Goal: Task Accomplishment & Management: Use online tool/utility

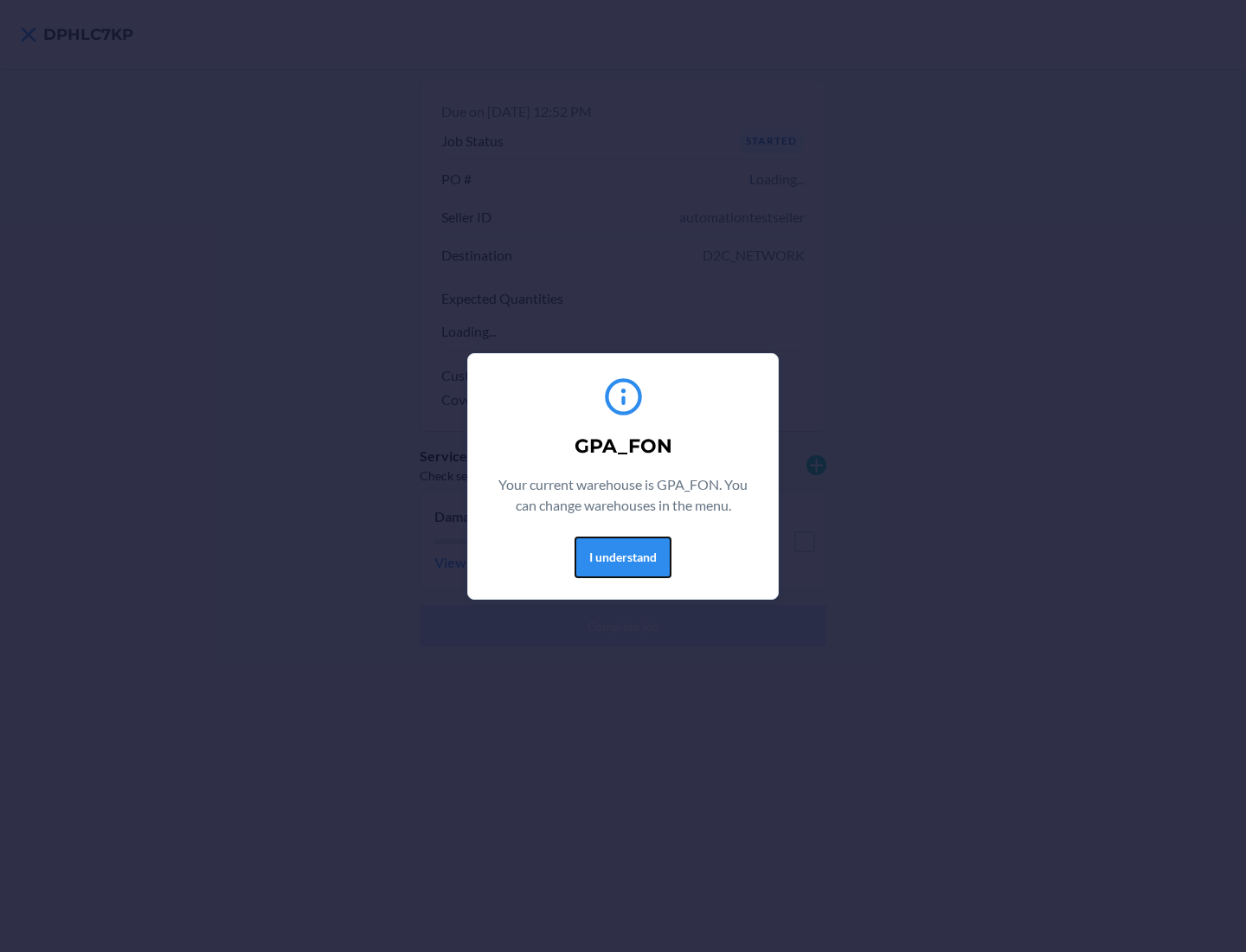
click at [622, 556] on button "I understand" at bounding box center [623, 556] width 97 height 41
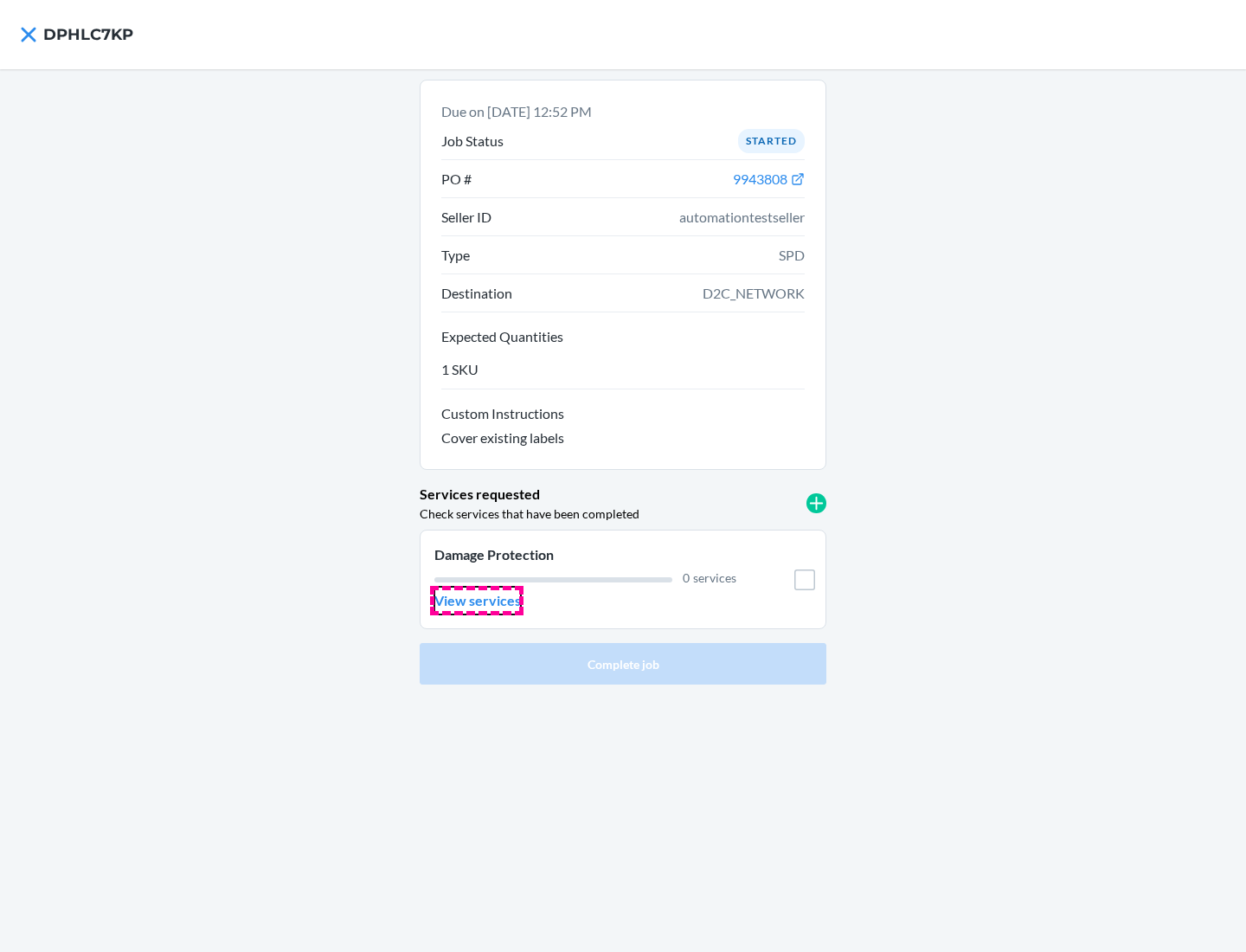
click at [476, 601] on p "View services" at bounding box center [477, 601] width 86 height 21
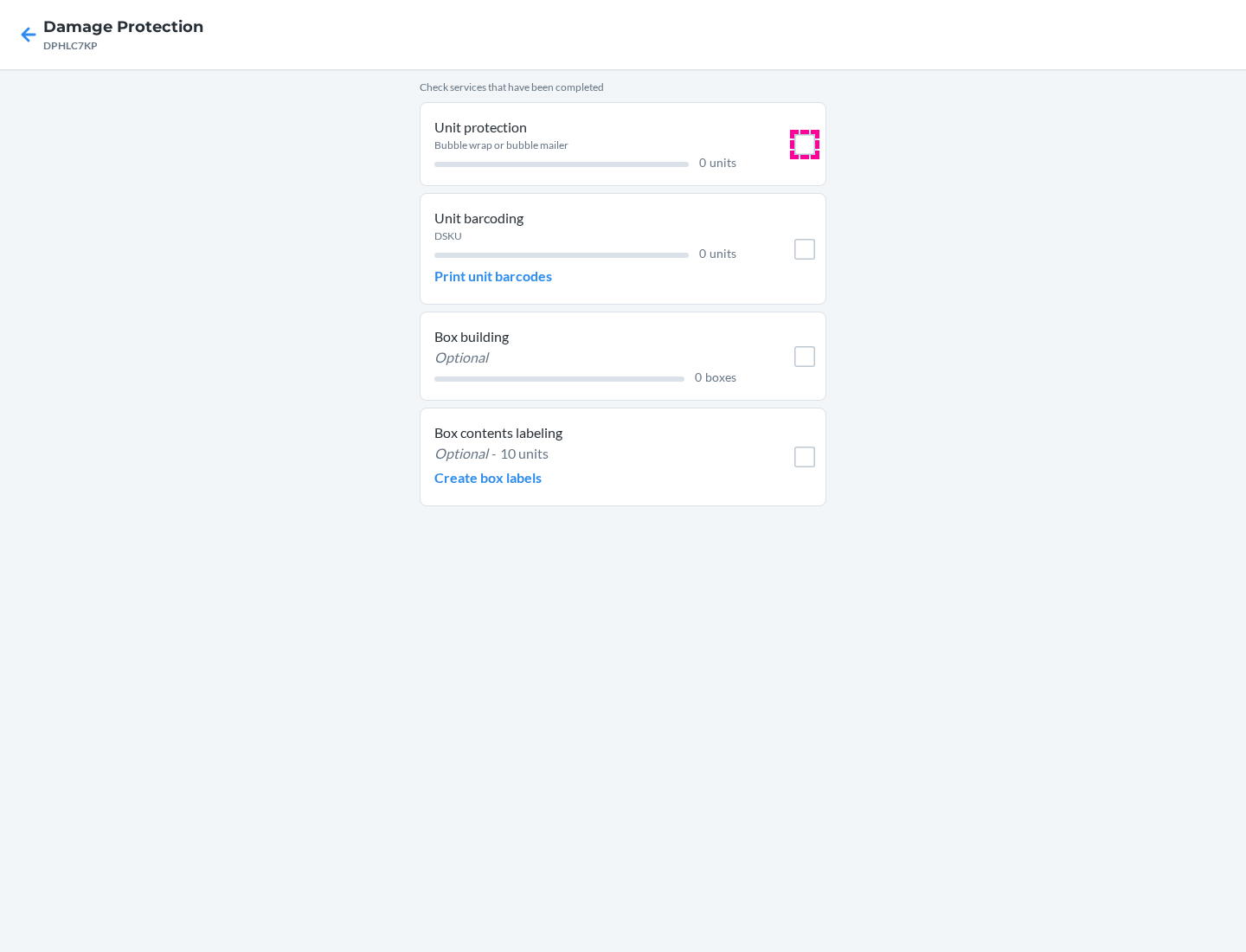
click at [805, 143] on input "checkbox" at bounding box center [805, 144] width 21 height 21
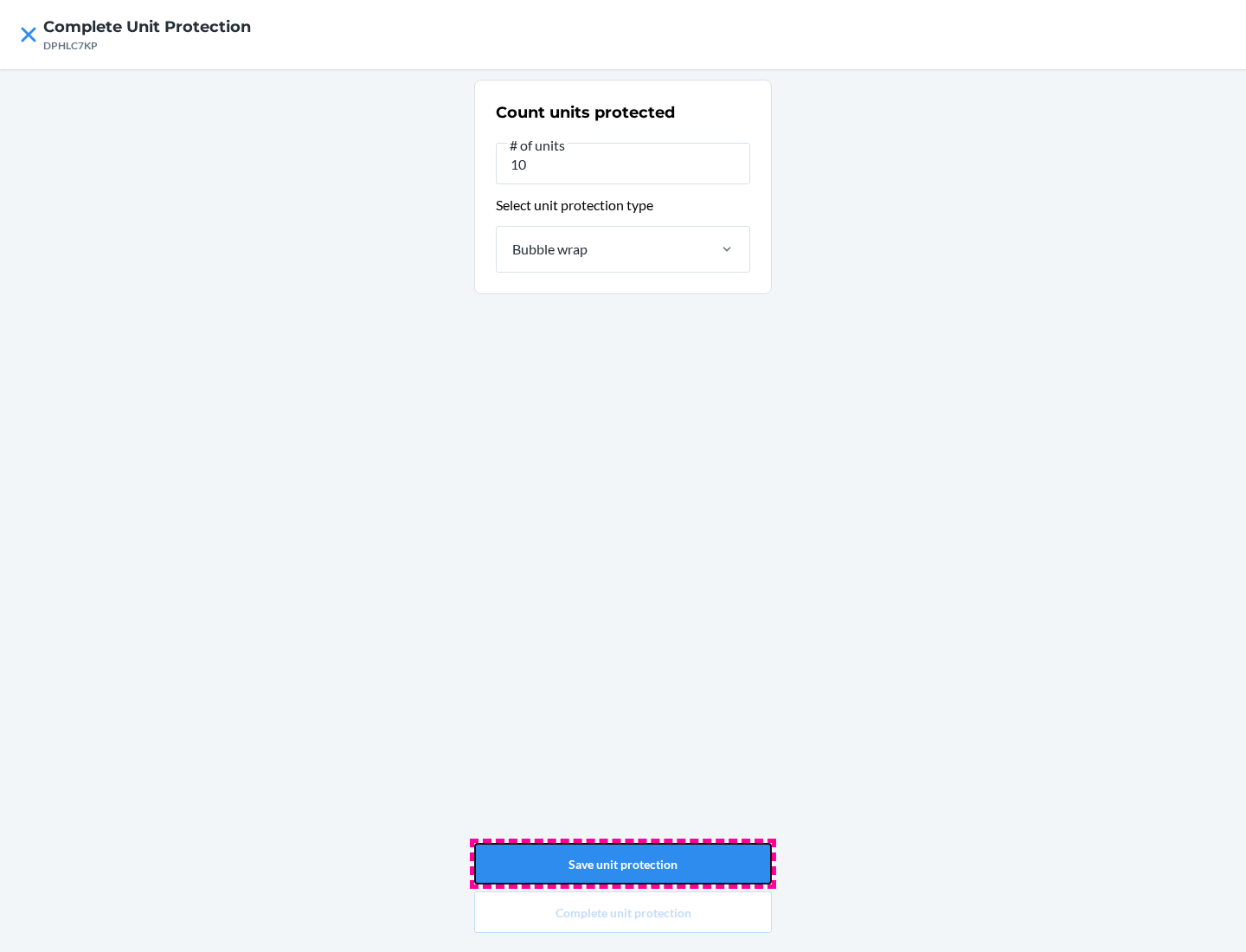
click at [623, 864] on button "Save unit protection" at bounding box center [623, 863] width 298 height 41
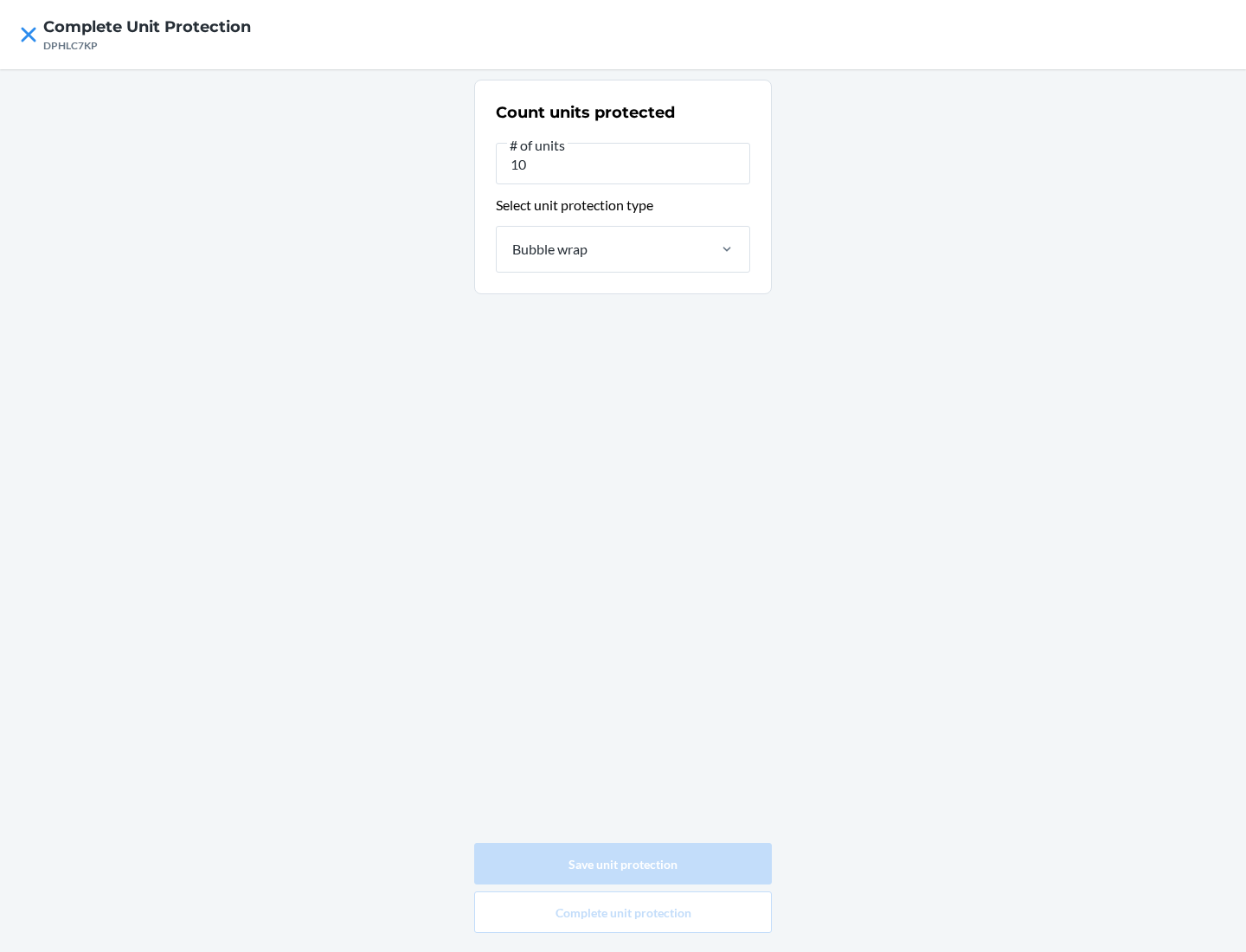
type input "0"
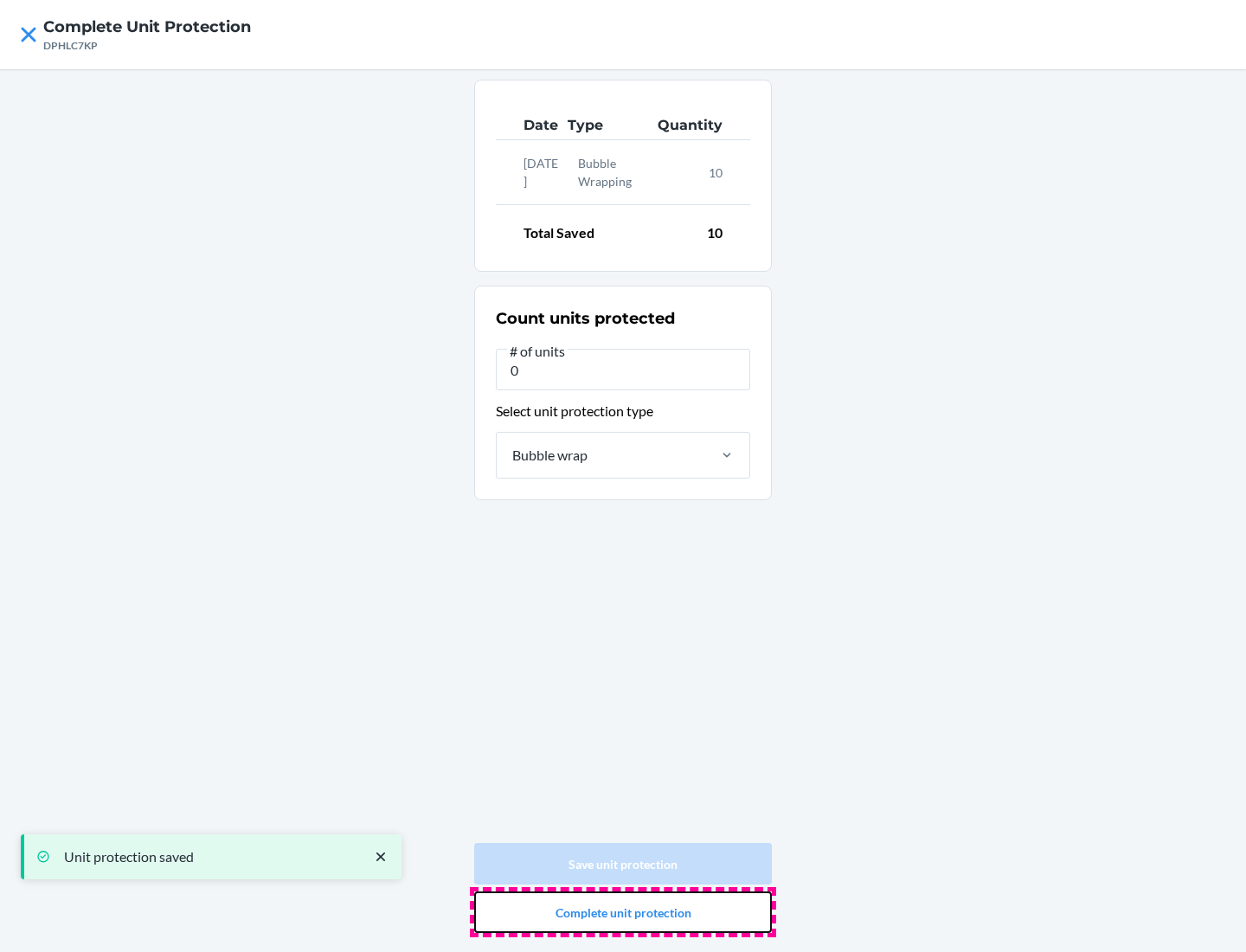
click at [623, 912] on button "Complete unit protection" at bounding box center [623, 912] width 298 height 41
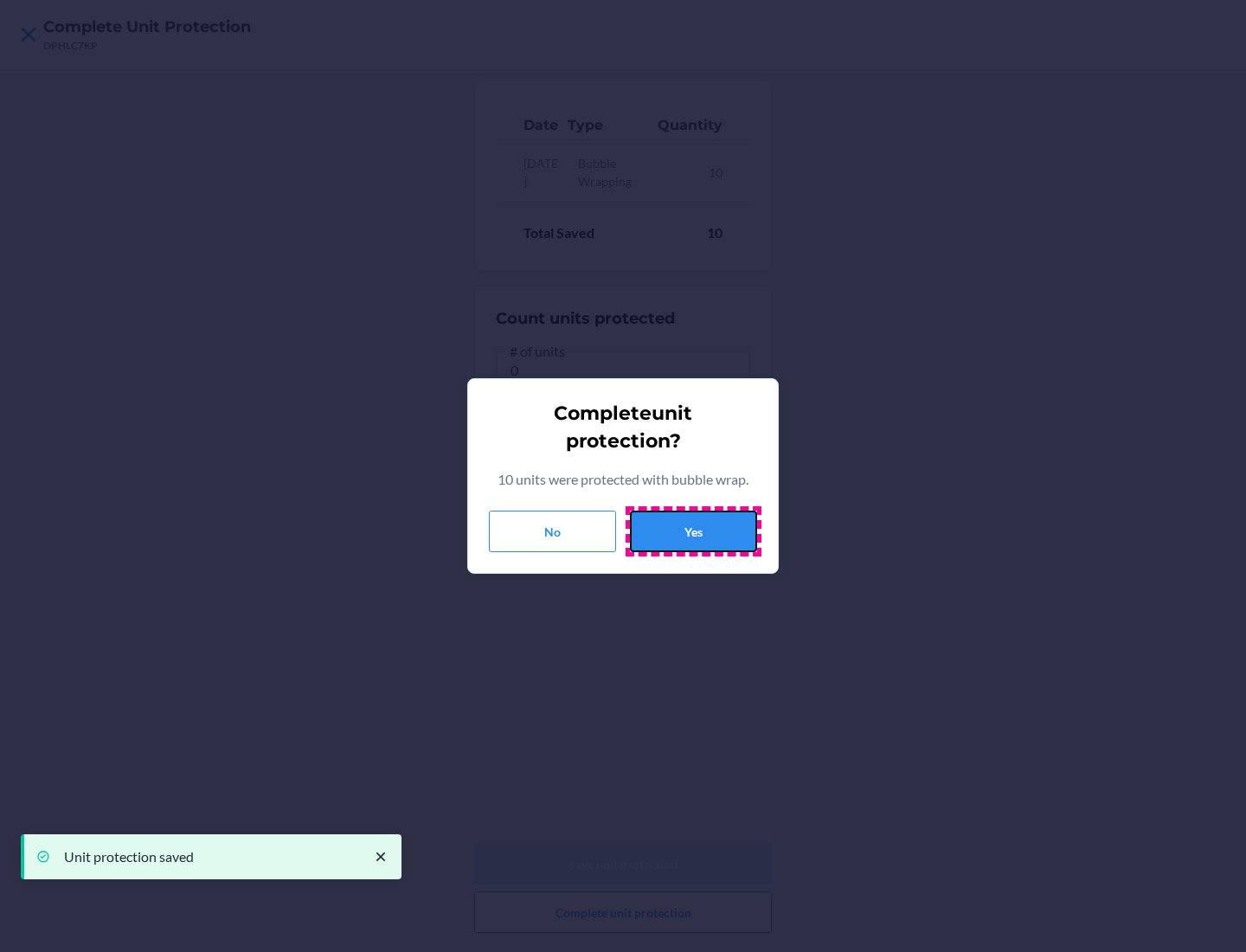
click at [693, 532] on button "Yes" at bounding box center [693, 531] width 127 height 41
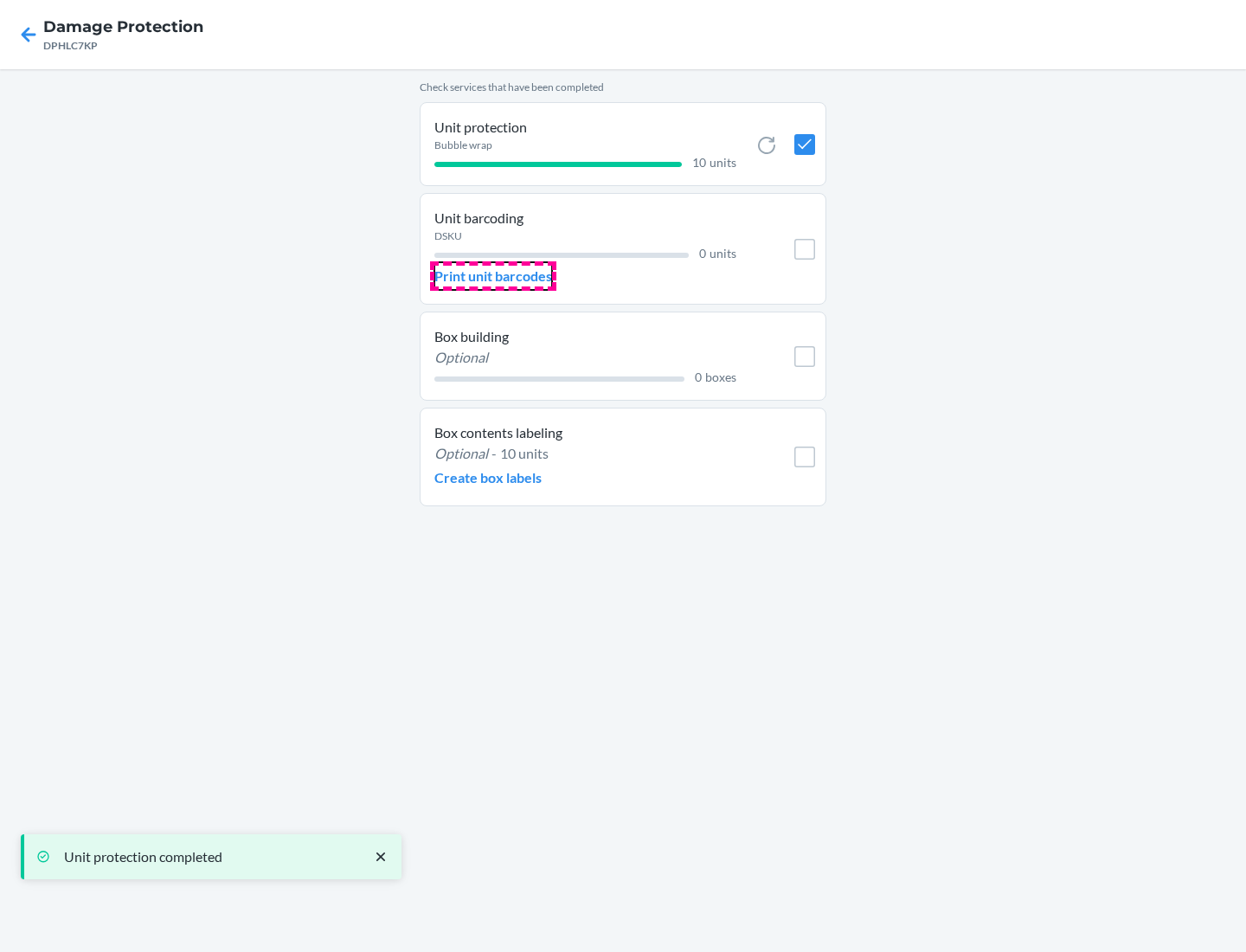
click at [493, 276] on p "Print unit barcodes" at bounding box center [493, 276] width 118 height 21
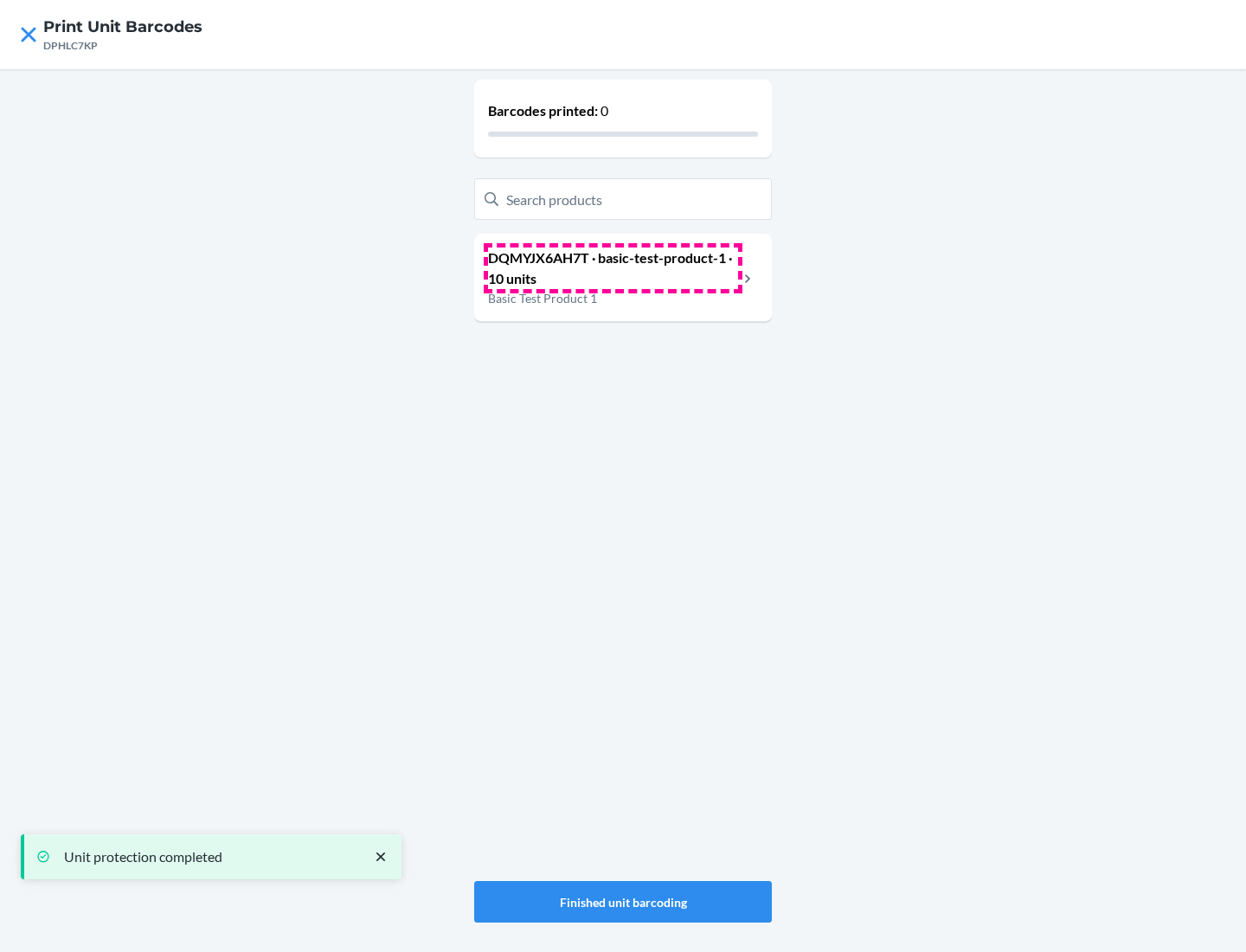
click at [612, 269] on p "DQMYJX6AH7T · basic-test-product-1 · 10 units" at bounding box center [613, 268] width 250 height 41
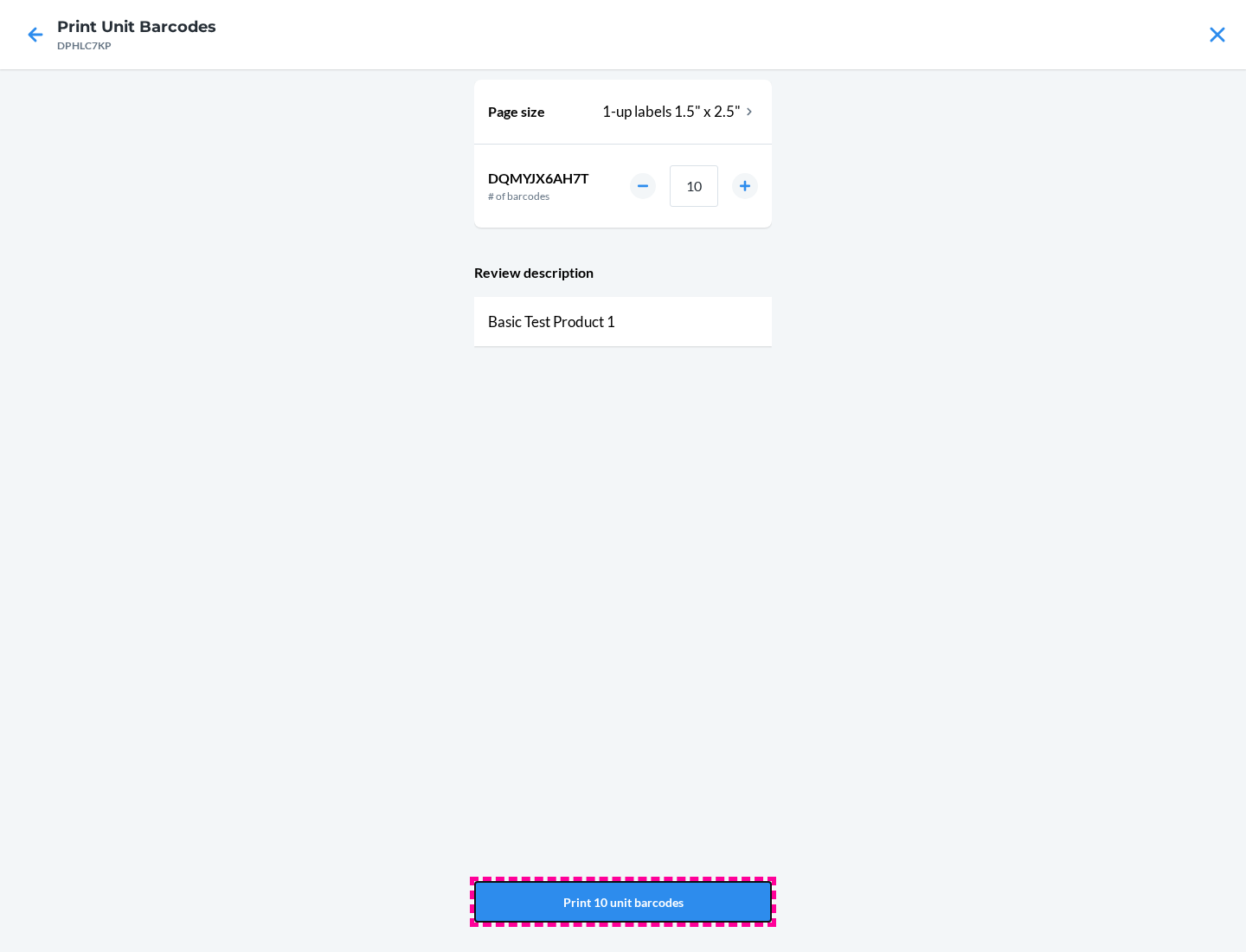
click at [623, 901] on button "Print 10 unit barcodes" at bounding box center [623, 901] width 298 height 41
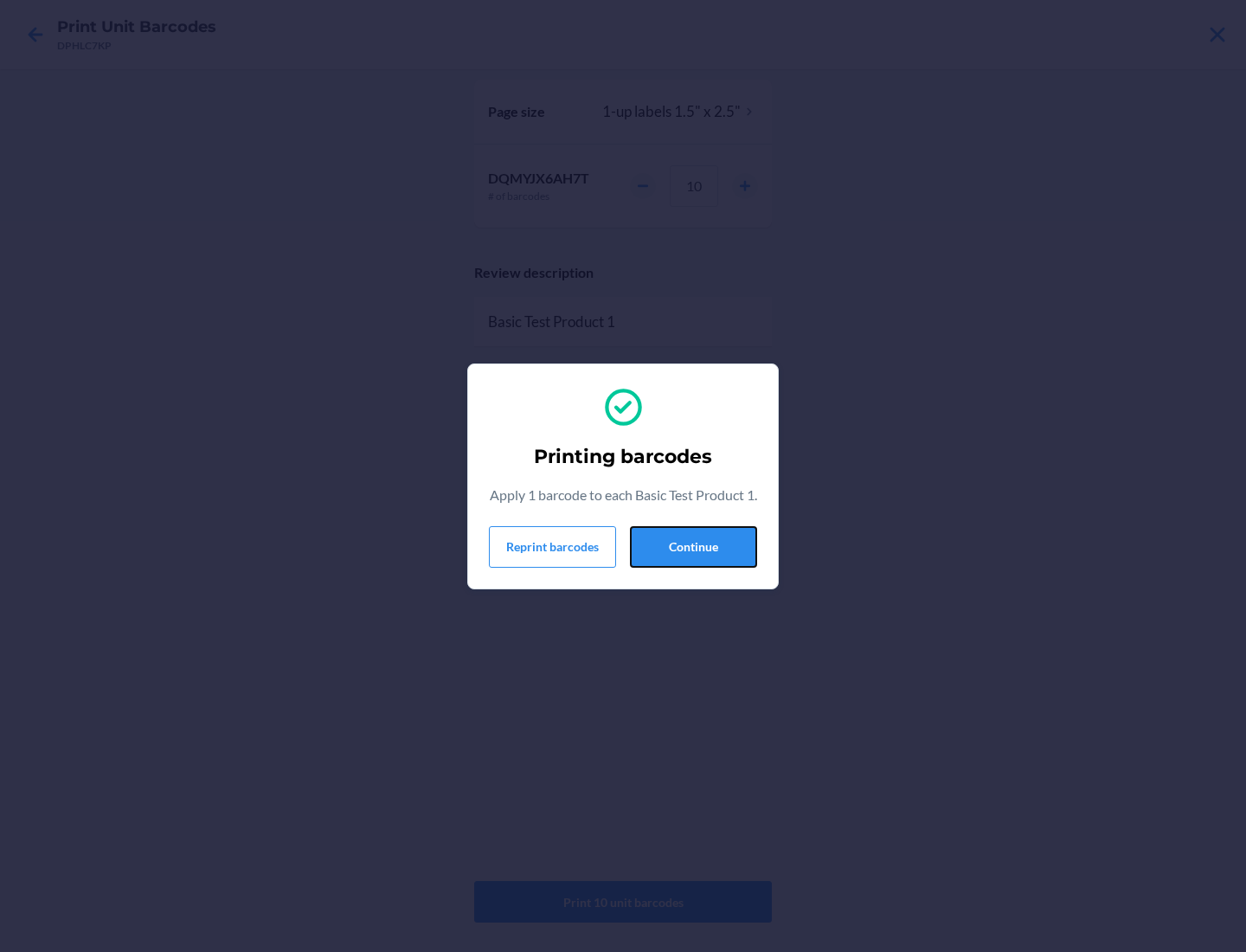
click at [693, 556] on button "Continue" at bounding box center [693, 546] width 127 height 41
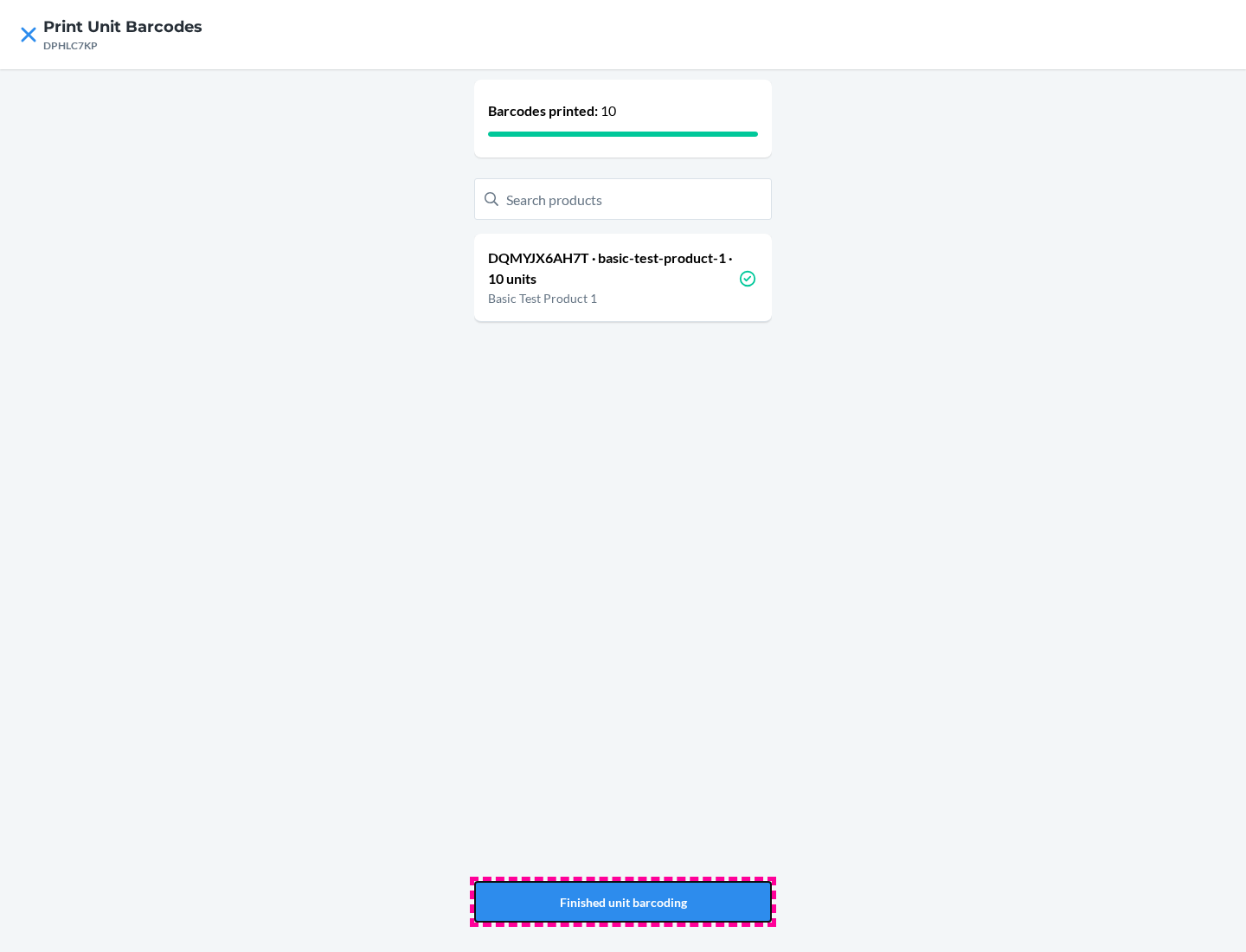
click at [623, 901] on button "Finished unit barcoding" at bounding box center [623, 901] width 298 height 41
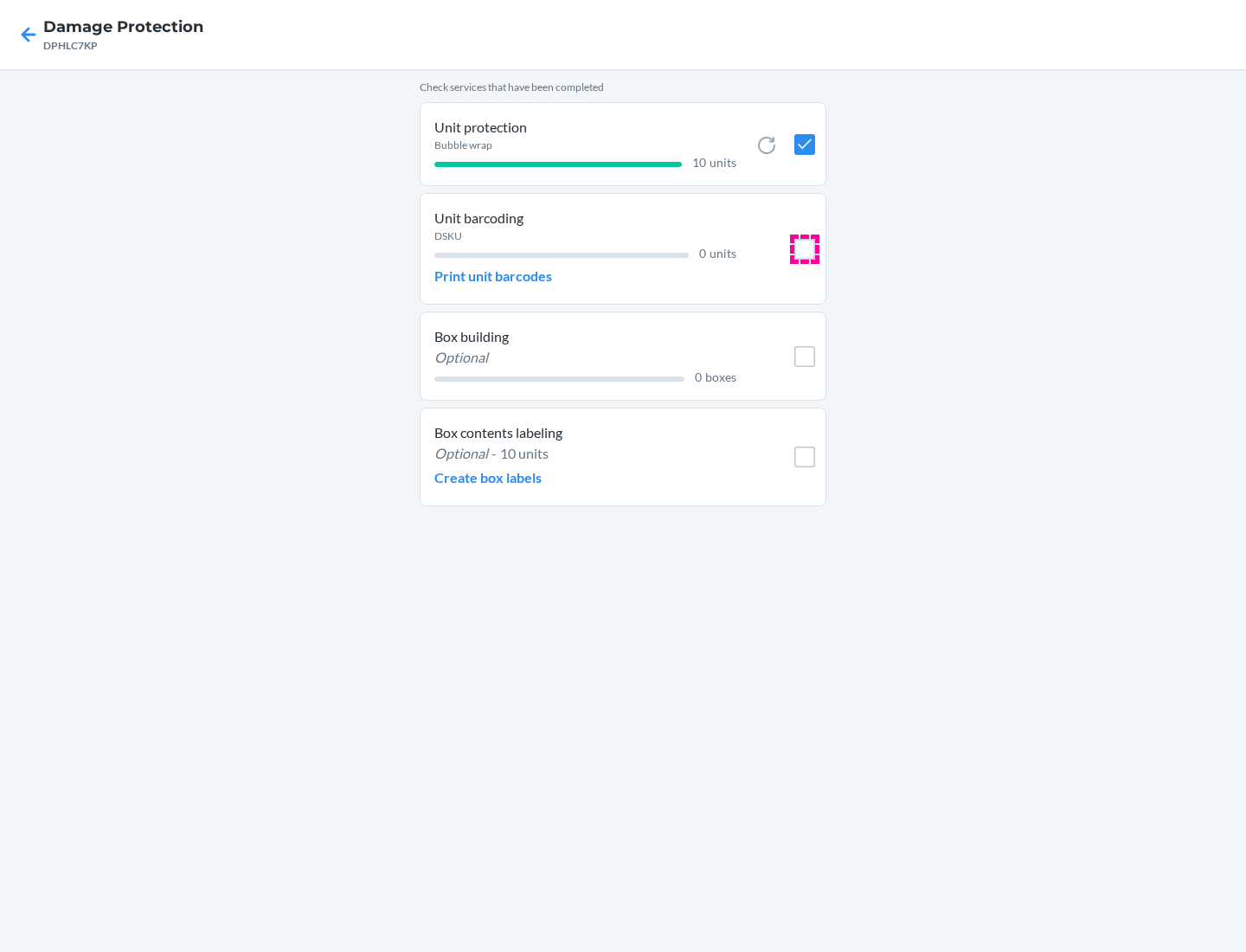
click at [805, 248] on input "checkbox" at bounding box center [805, 249] width 21 height 21
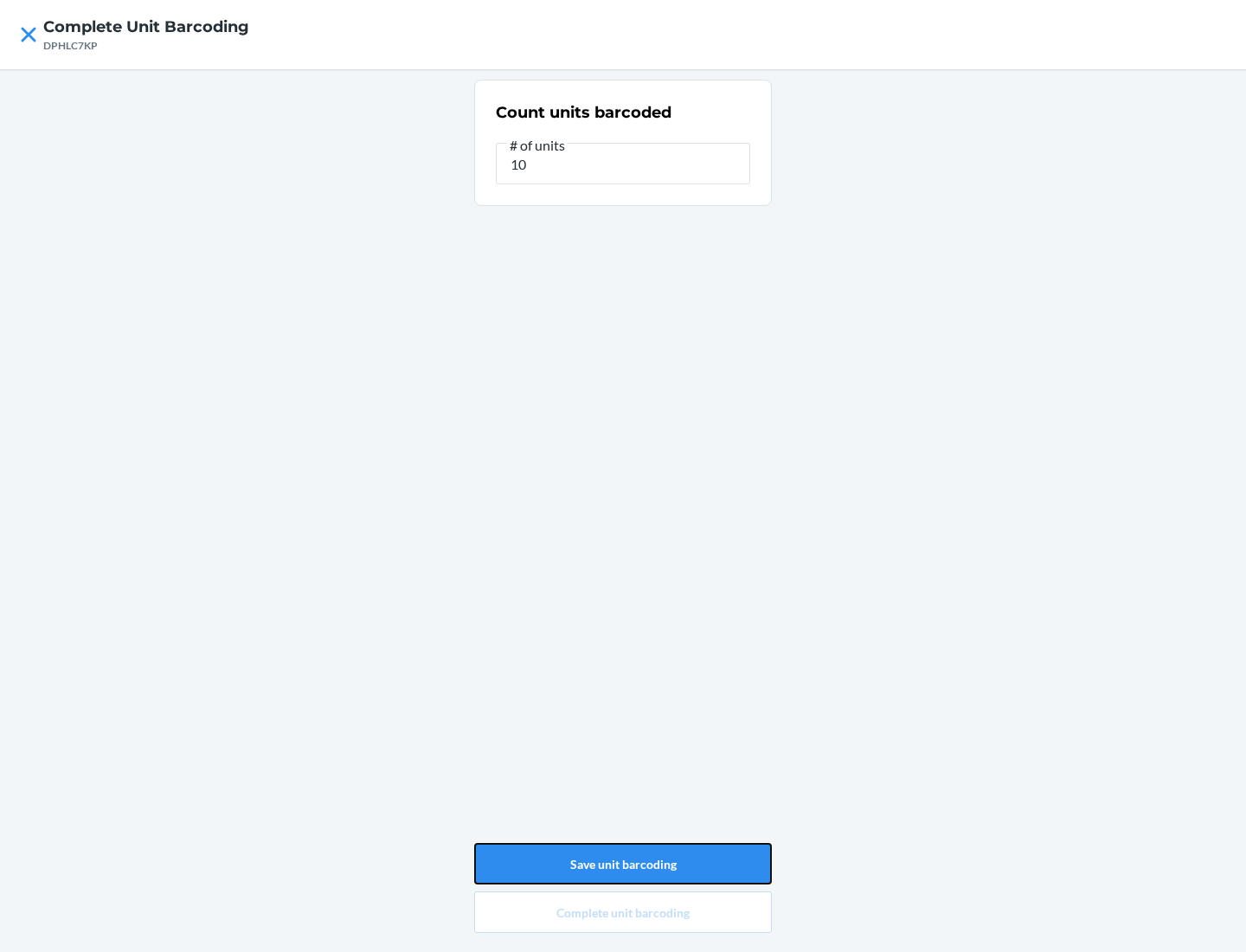
click at [623, 864] on button "Save unit barcoding" at bounding box center [623, 863] width 298 height 41
type input "0"
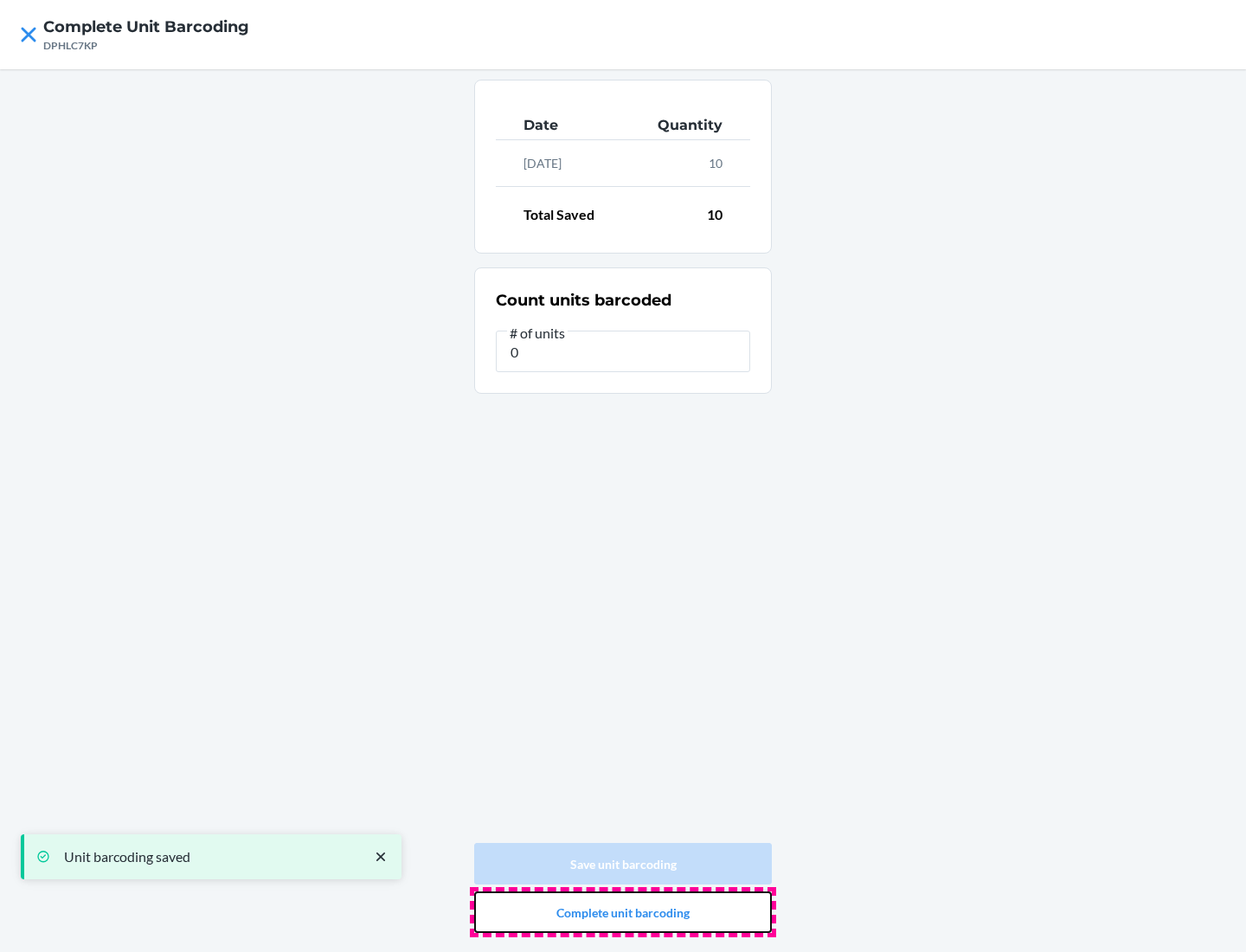
click at [623, 912] on button "Complete unit barcoding" at bounding box center [623, 912] width 298 height 41
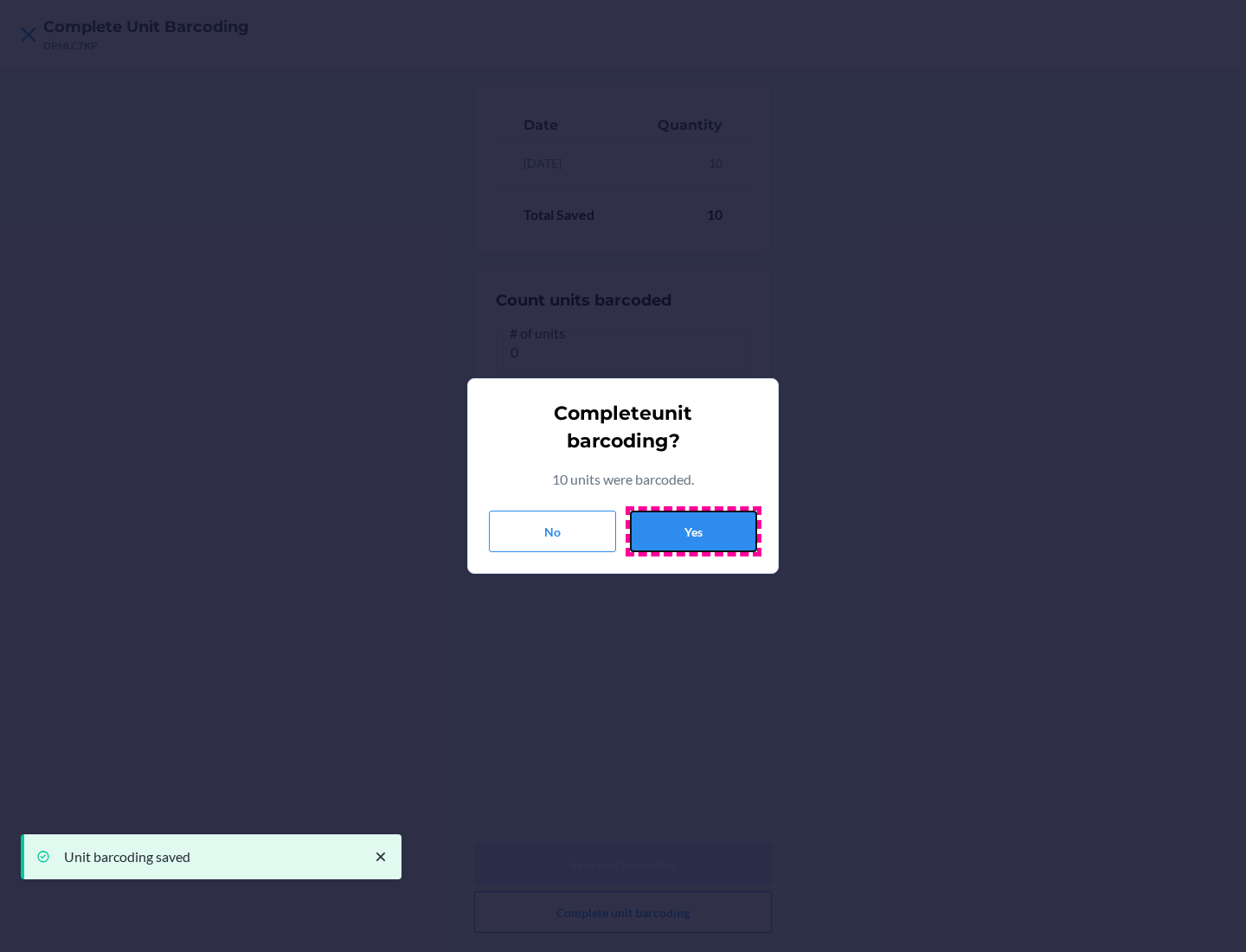
click at [693, 532] on button "Yes" at bounding box center [693, 531] width 127 height 41
